Goal: Navigation & Orientation: Find specific page/section

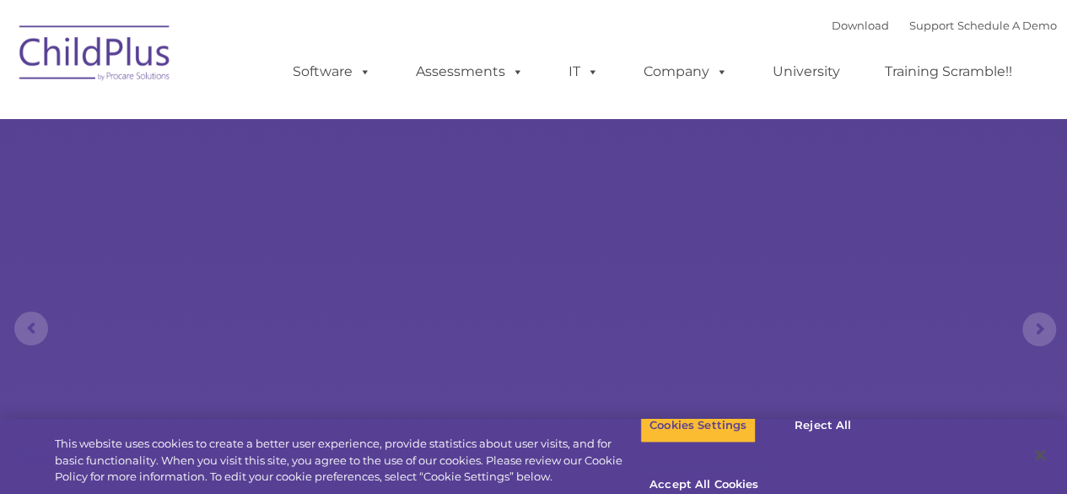
select select "MEDIUM"
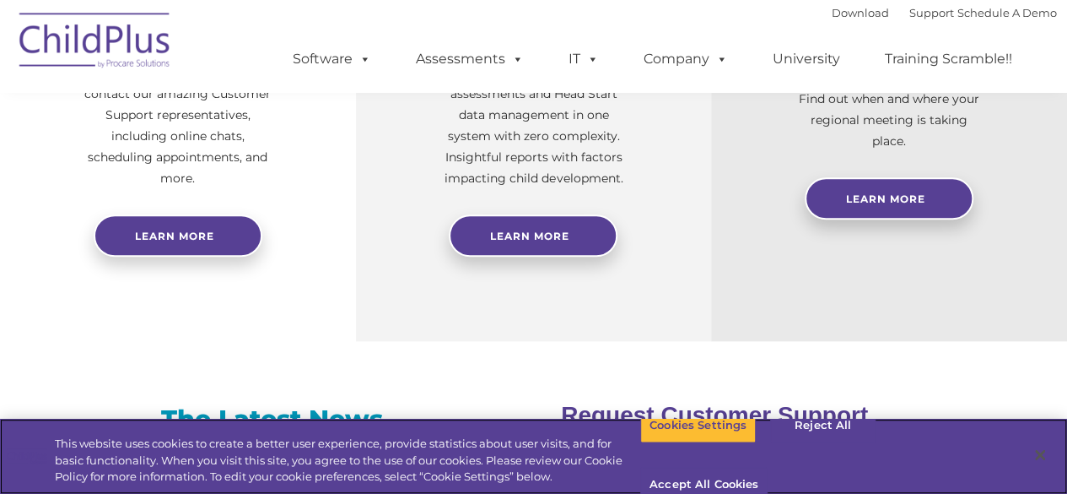
scroll to position [835, 0]
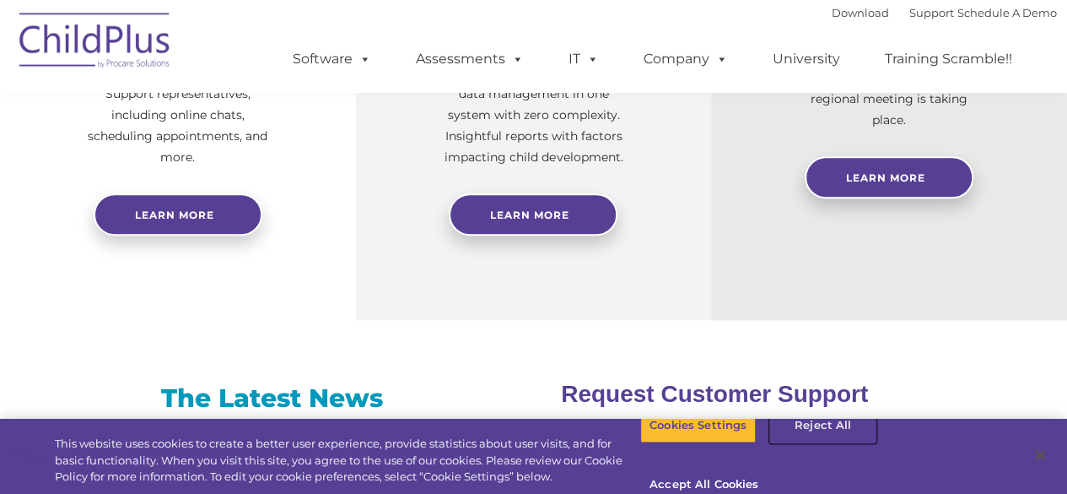
click at [810, 443] on button "Reject All" at bounding box center [822, 424] width 105 height 35
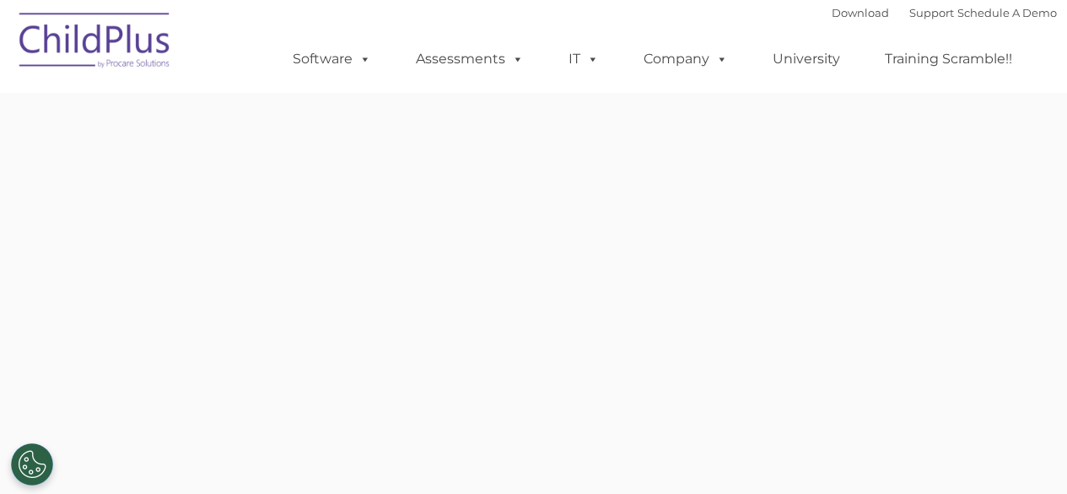
type input ""
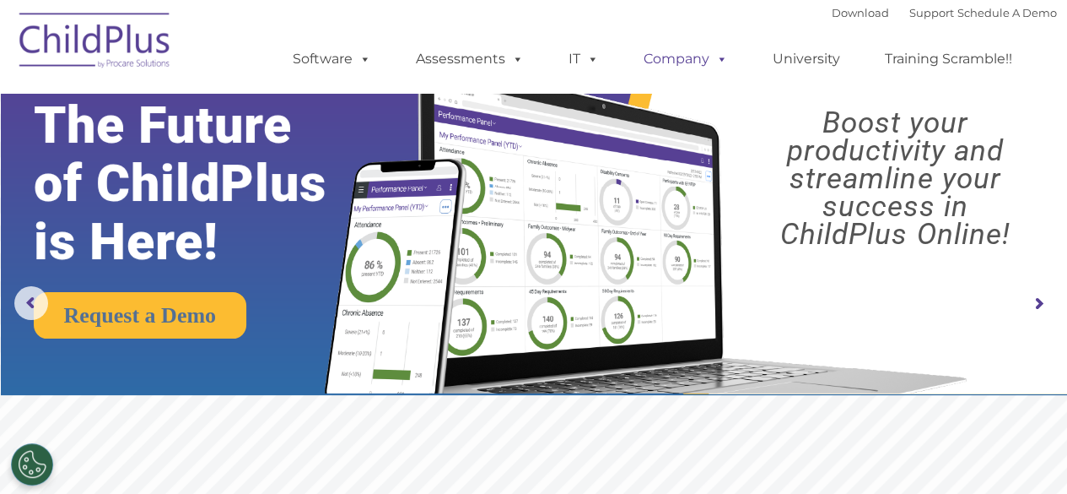
click at [700, 60] on link "Company" at bounding box center [686, 59] width 118 height 34
